Goal: Information Seeking & Learning: Obtain resource

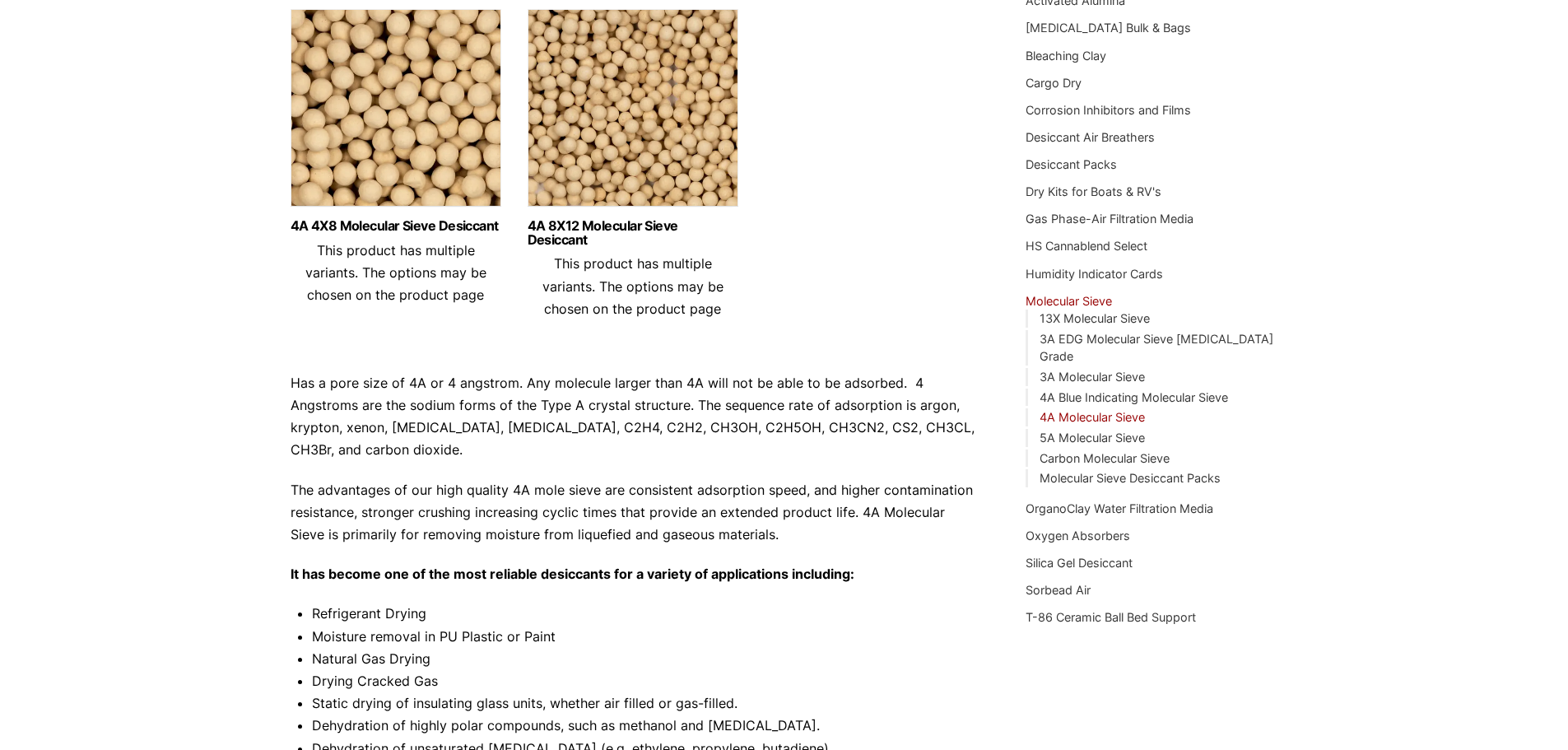
scroll to position [173, 0]
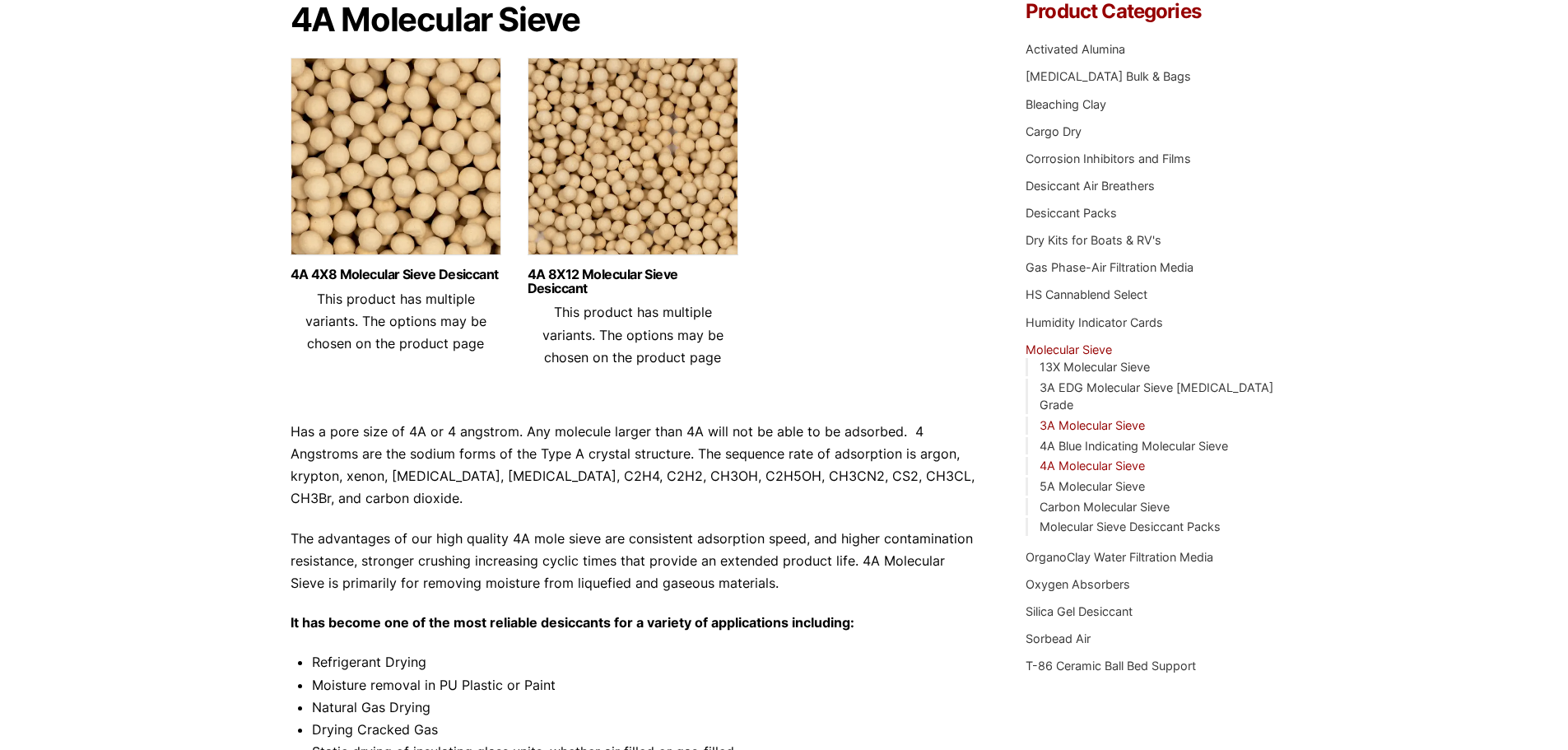
click at [1100, 419] on link "3A Molecular Sieve" at bounding box center [1092, 425] width 105 height 14
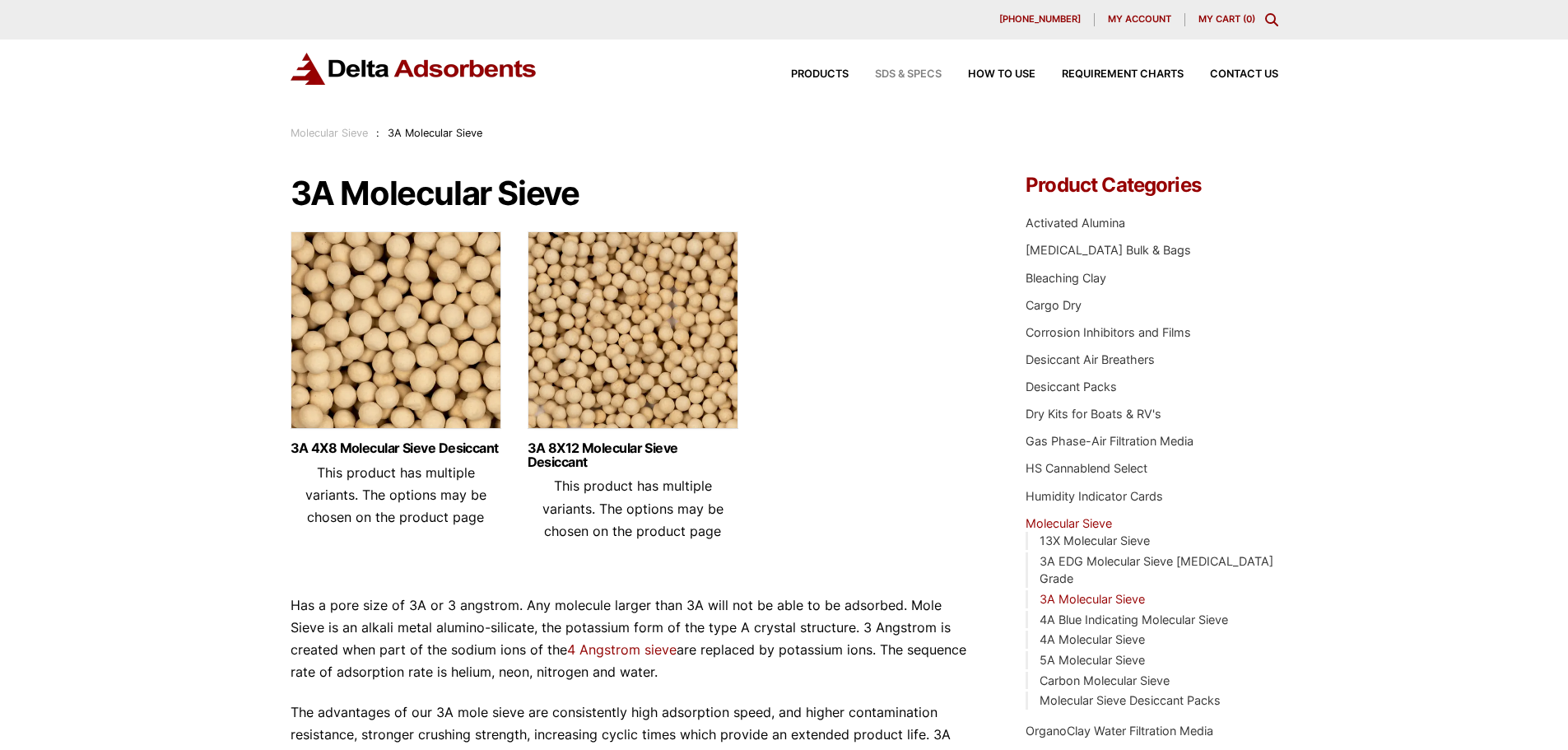
click at [902, 70] on span "SDS & SPECS" at bounding box center [908, 74] width 66 height 10
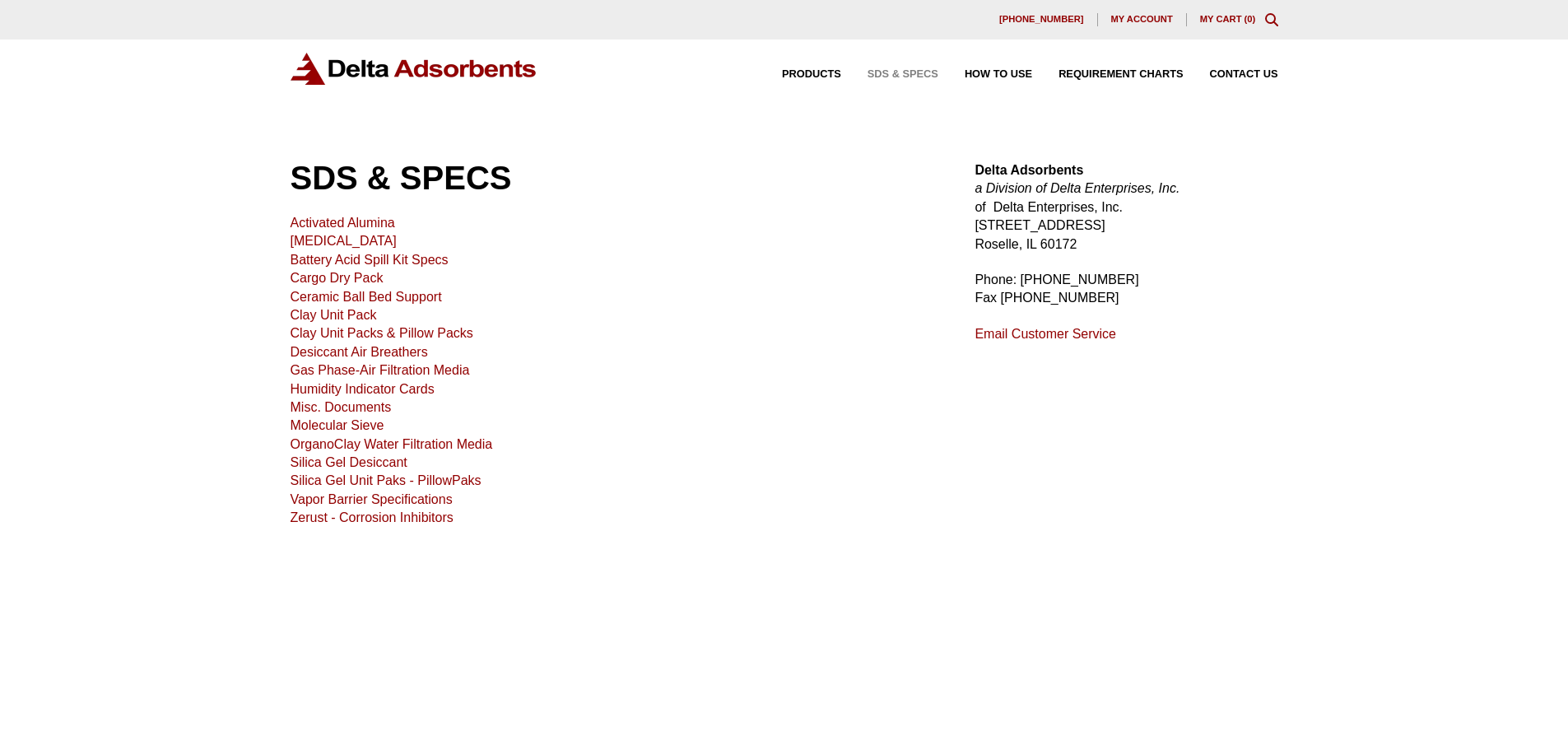
click at [372, 425] on link "Molecular Sieve" at bounding box center [337, 425] width 94 height 14
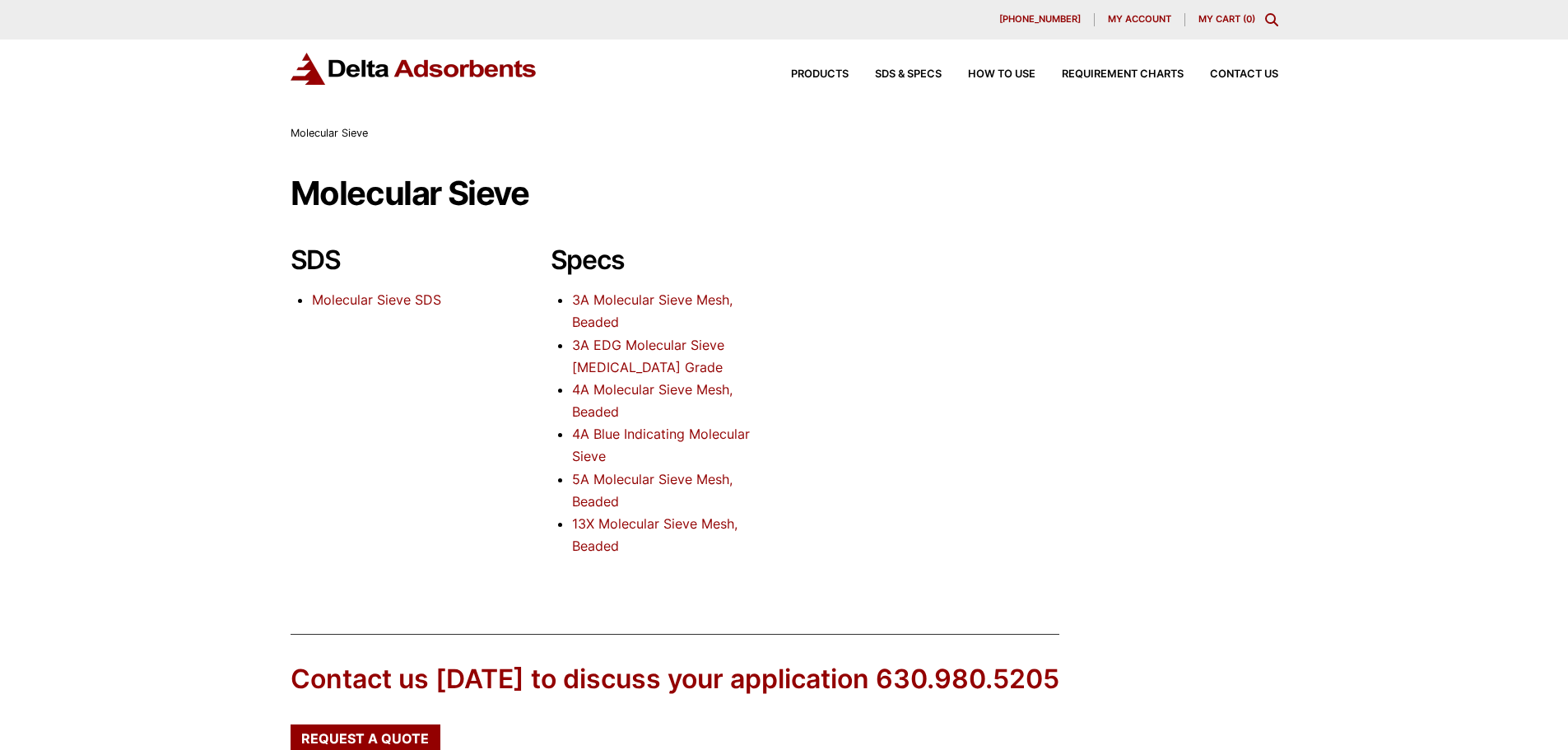
click at [633, 301] on link "3A Molecular Sieve Mesh, Beaded" at bounding box center [651, 311] width 160 height 39
